Goal: Transaction & Acquisition: Book appointment/travel/reservation

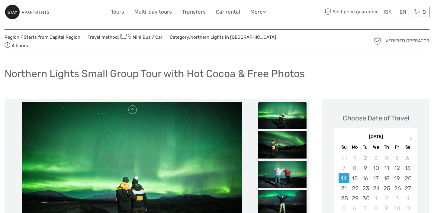
scroll to position [17, 0]
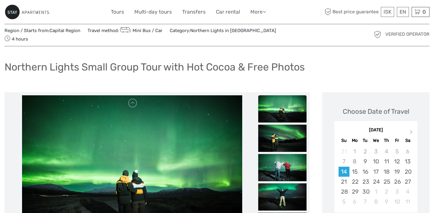
click at [21, 11] on img at bounding box center [27, 12] width 45 height 15
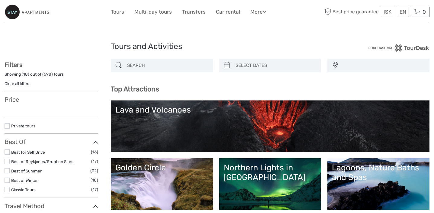
select select
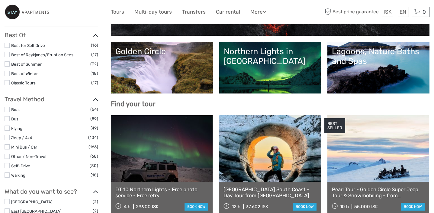
scroll to position [116, 0]
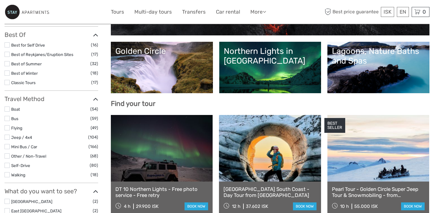
click at [135, 78] on link "Golden Circle" at bounding box center [161, 67] width 93 height 42
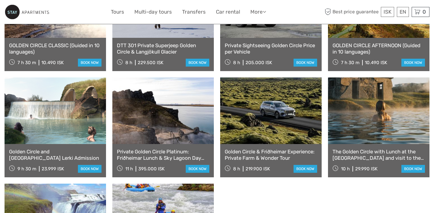
scroll to position [482, 0]
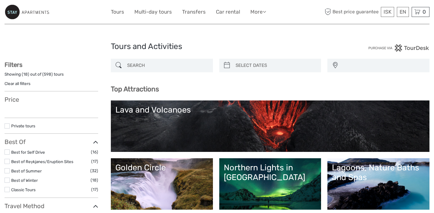
select select
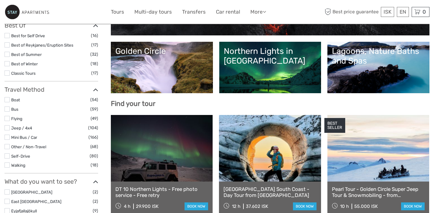
select select
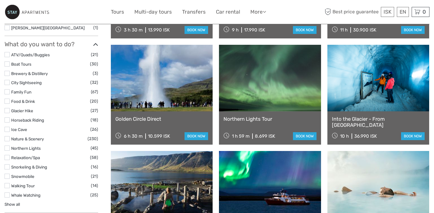
scroll to position [504, 0]
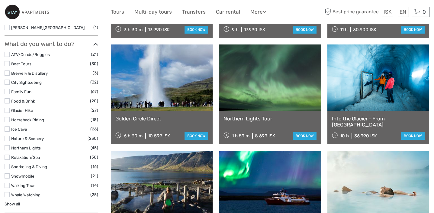
click at [12, 202] on link "Show all" at bounding box center [12, 203] width 15 height 5
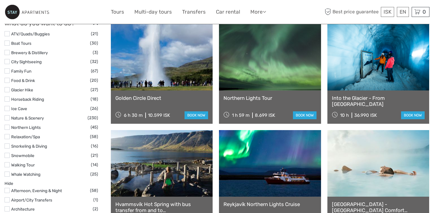
scroll to position [517, 0]
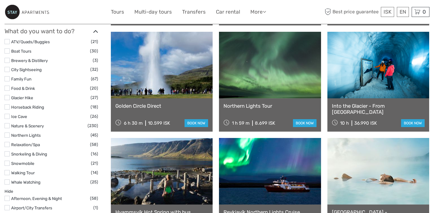
click at [31, 43] on link "ATV/Quads/Buggies" at bounding box center [30, 41] width 39 height 5
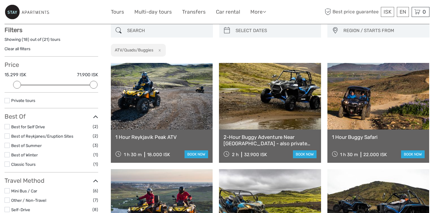
scroll to position [34, 0]
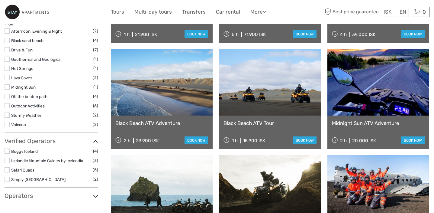
scroll to position [369, 0]
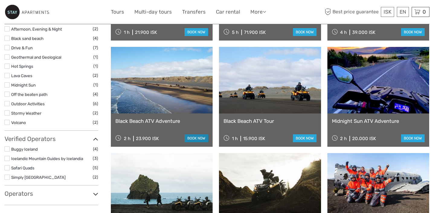
click at [198, 139] on link "book now" at bounding box center [196, 138] width 24 height 8
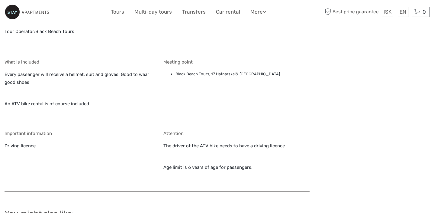
scroll to position [529, 0]
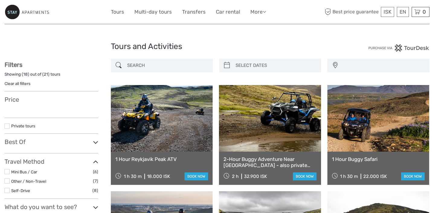
select select
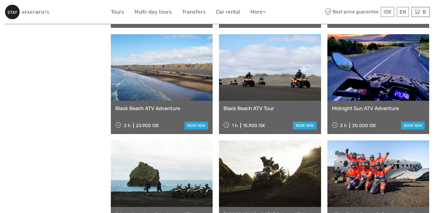
select select
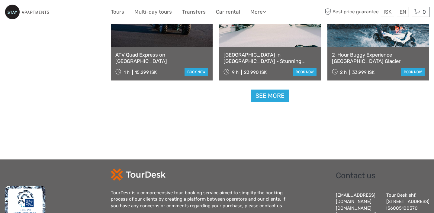
scroll to position [642, 0]
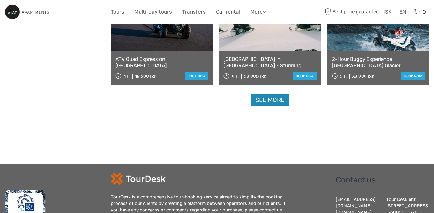
click at [266, 101] on link "See more" at bounding box center [270, 100] width 39 height 12
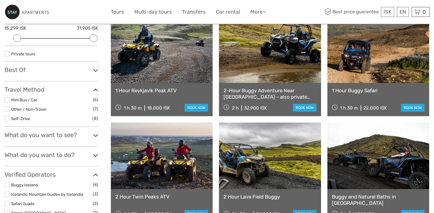
scroll to position [72, 0]
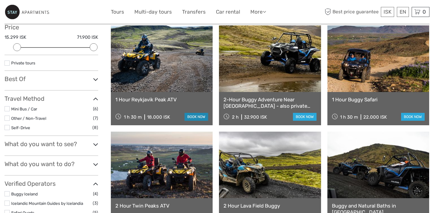
click at [195, 115] on link "book now" at bounding box center [196, 117] width 24 height 8
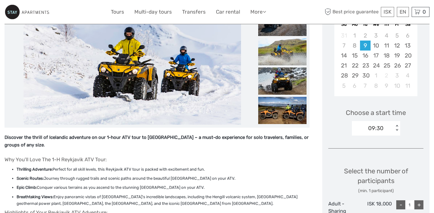
scroll to position [126, 0]
